Goal: Find specific fact: Find specific fact

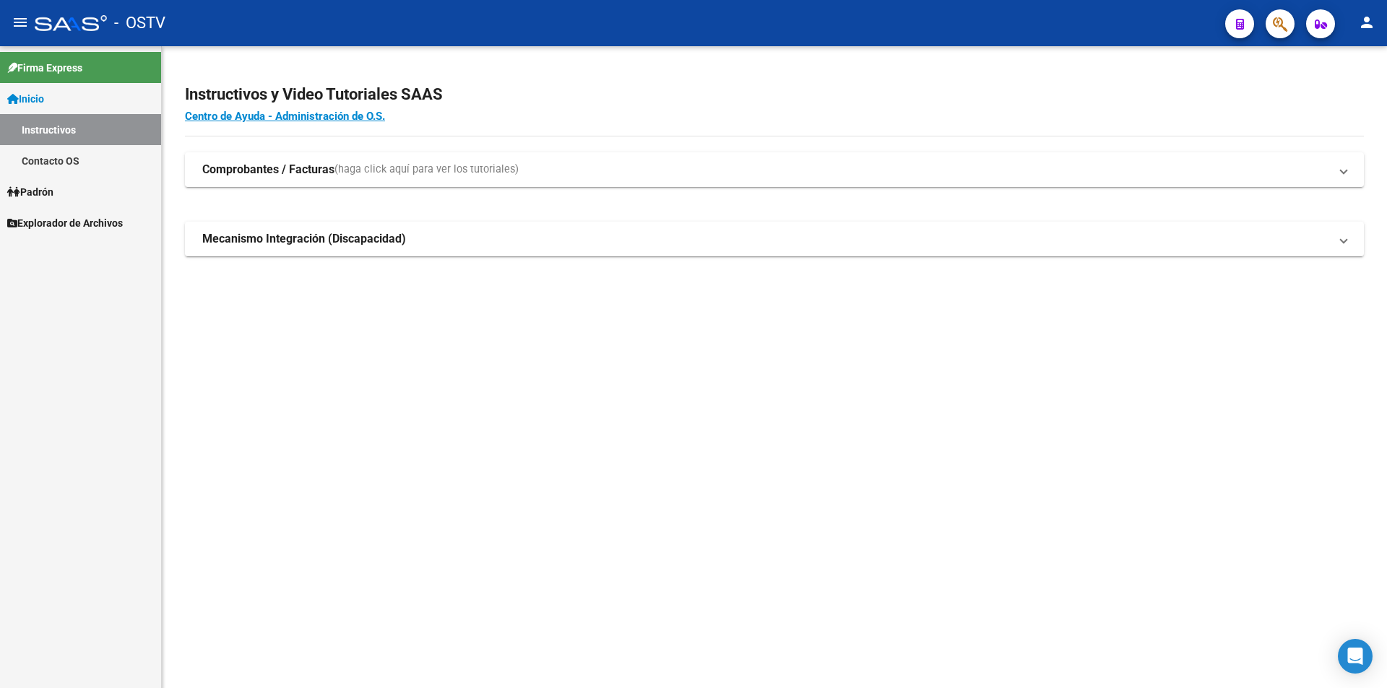
click at [334, 543] on mat-sidenav-content "Instructivos y Video Tutoriales SAAS Centro de Ayuda - Administración de O.S. C…" at bounding box center [774, 367] width 1225 height 642
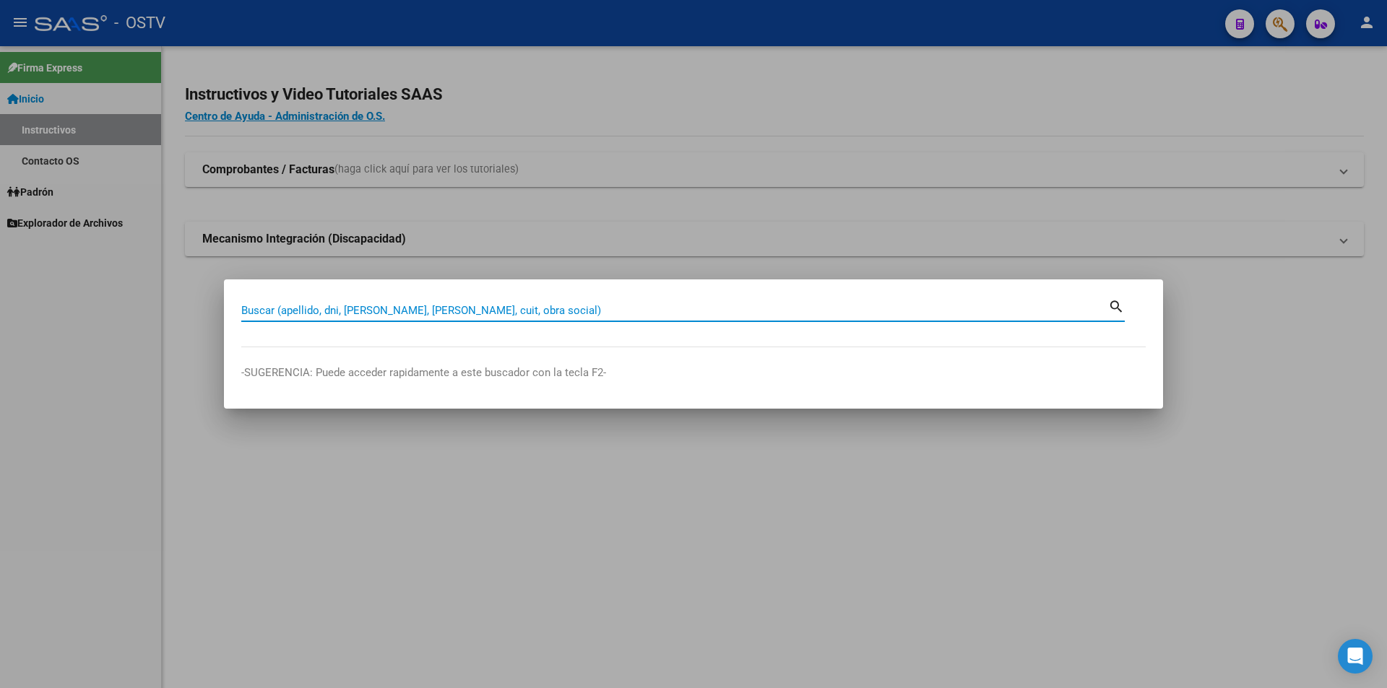
paste input "27240698191/00"
type input "2"
type input "44627300"
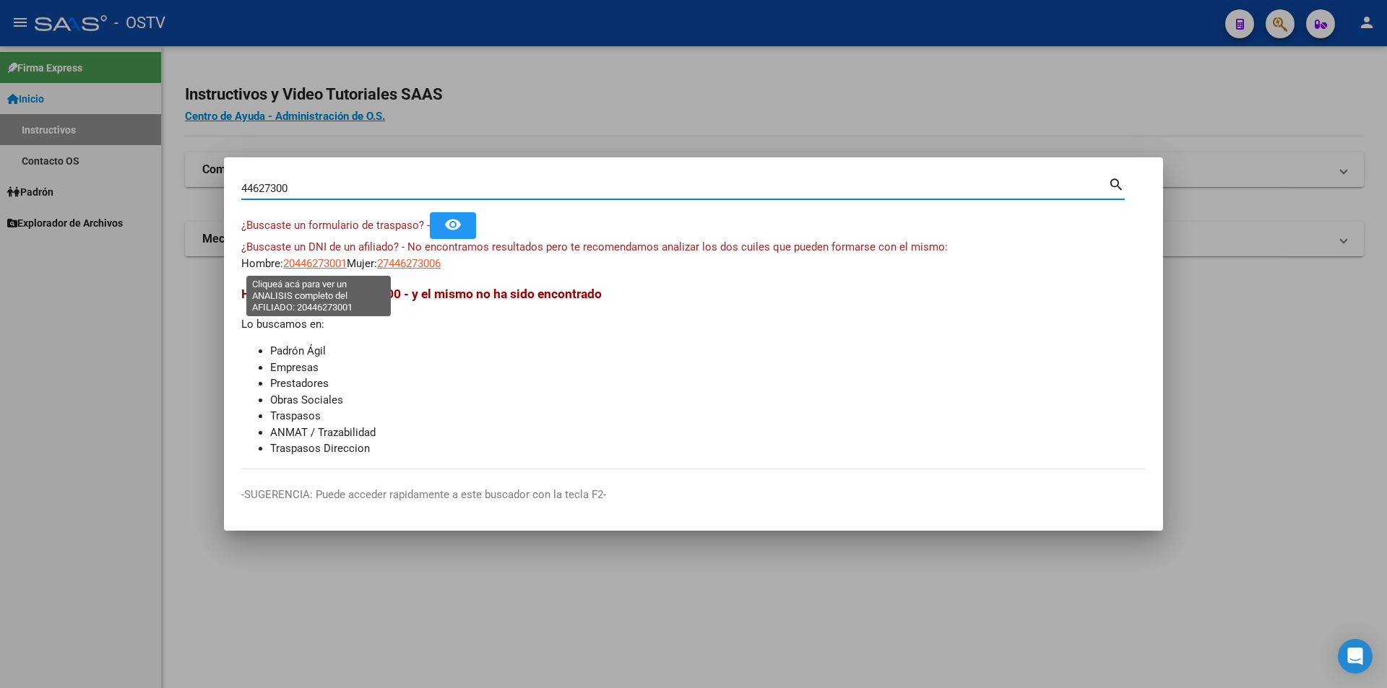
click at [325, 264] on span "20446273001" at bounding box center [315, 263] width 64 height 13
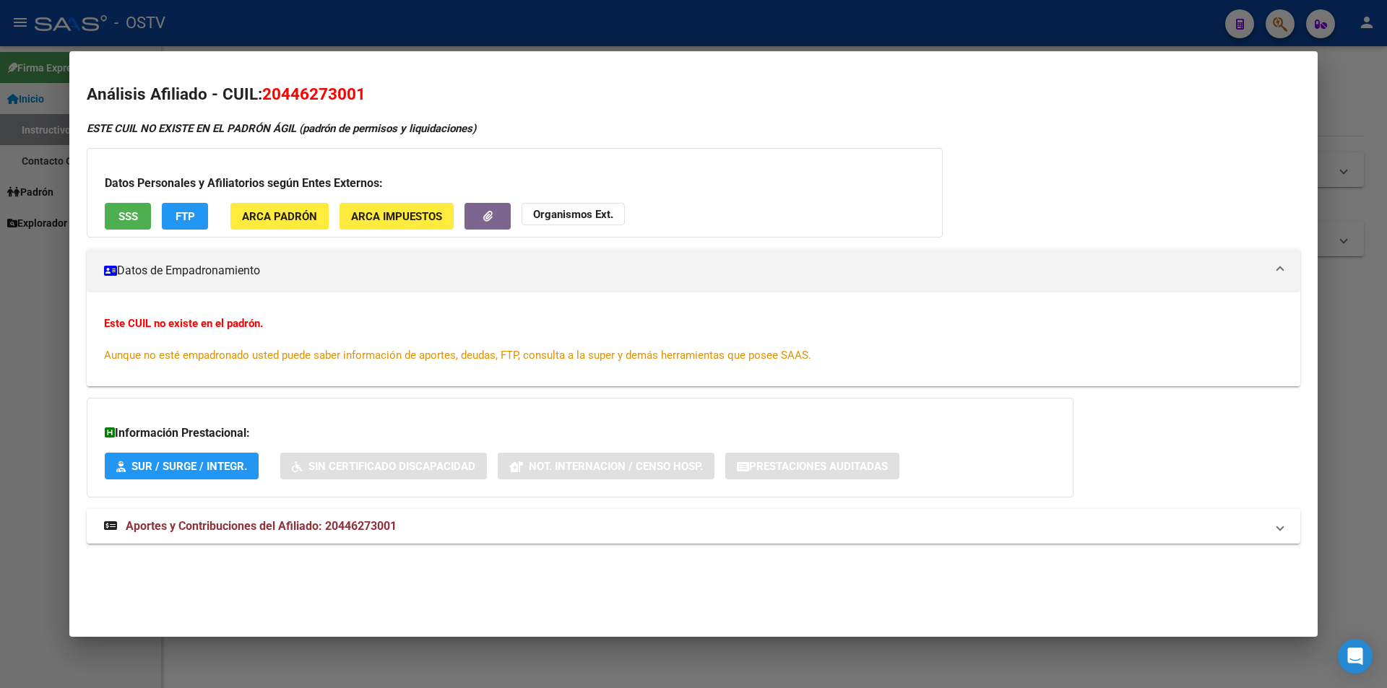
drag, startPoint x: 267, startPoint y: 96, endPoint x: 411, endPoint y: 59, distance: 149.3
click at [411, 59] on mat-dialog-container "Análisis Afiliado - CUIL: 20446273001 ESTE CUIL NO EXISTE EN EL PADRÓN ÁGIL (pa…" at bounding box center [693, 343] width 1248 height 585
copy span "20446273001"
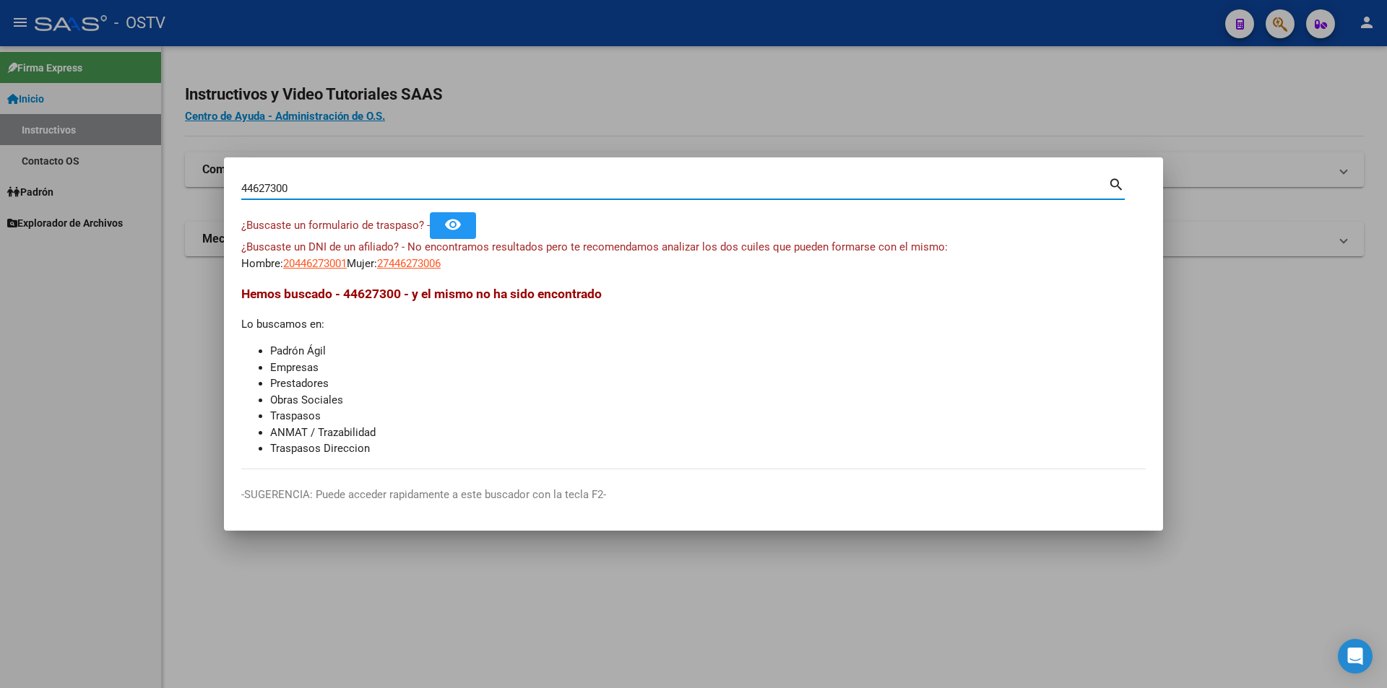
drag, startPoint x: 366, startPoint y: 189, endPoint x: -126, endPoint y: 258, distance: 496.7
click at [0, 258] on html "menu - OSTV person Firma Express Inicio Instructivos Contacto OS Padrón Afiliad…" at bounding box center [693, 344] width 1387 height 688
type input "[PERSON_NAME]"
